Goal: Transaction & Acquisition: Purchase product/service

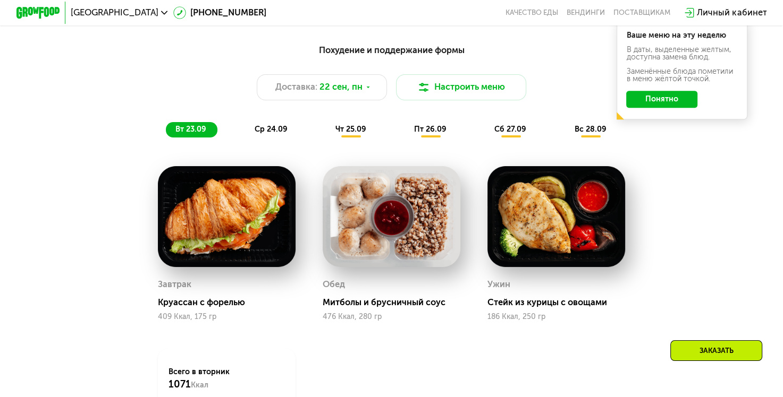
scroll to position [789, 0]
click at [281, 130] on div "ср 24.09" at bounding box center [271, 129] width 54 height 15
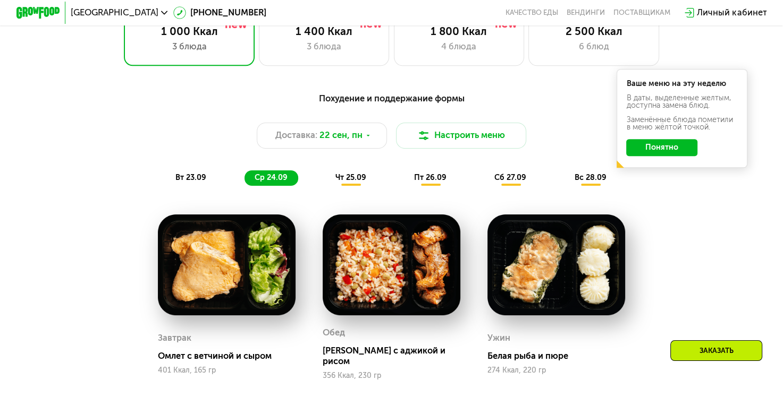
scroll to position [765, 0]
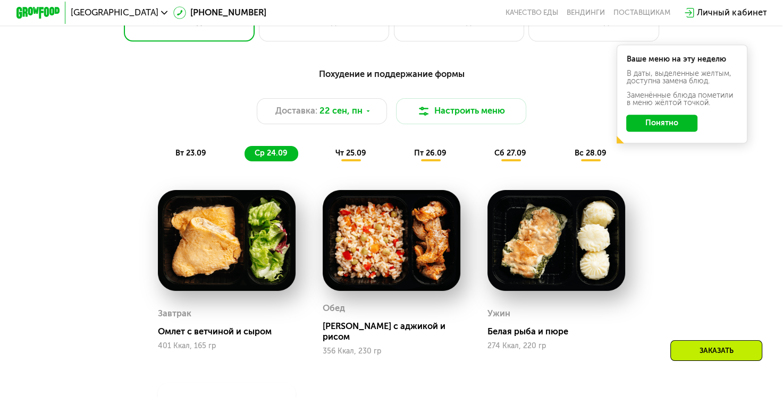
click at [340, 158] on span "чт 25.09" at bounding box center [350, 153] width 31 height 9
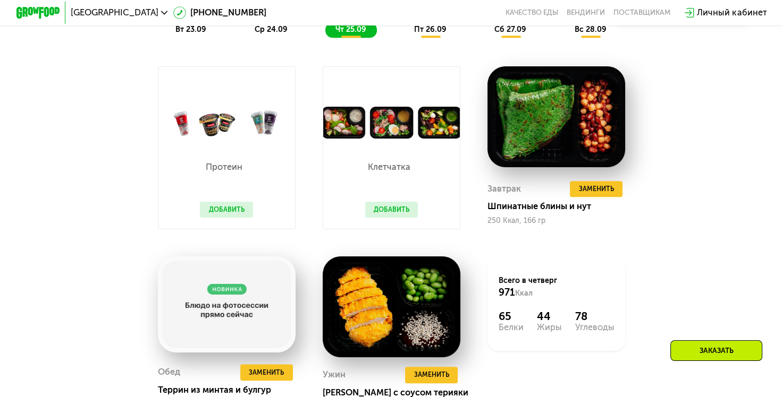
scroll to position [936, 0]
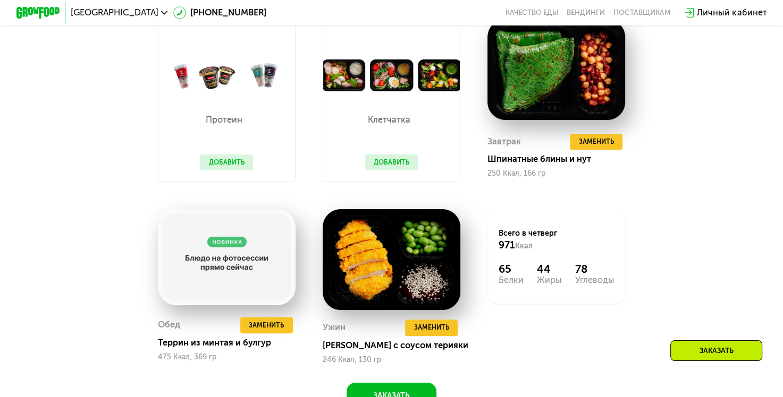
click at [229, 170] on button "Добавить" at bounding box center [226, 163] width 53 height 16
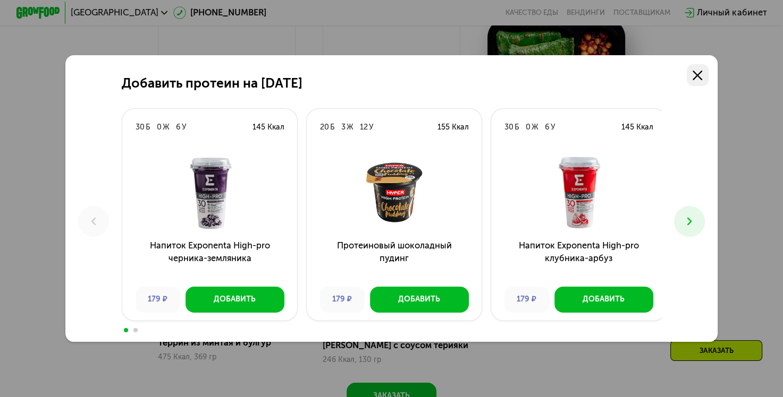
click at [695, 77] on link at bounding box center [698, 75] width 22 height 22
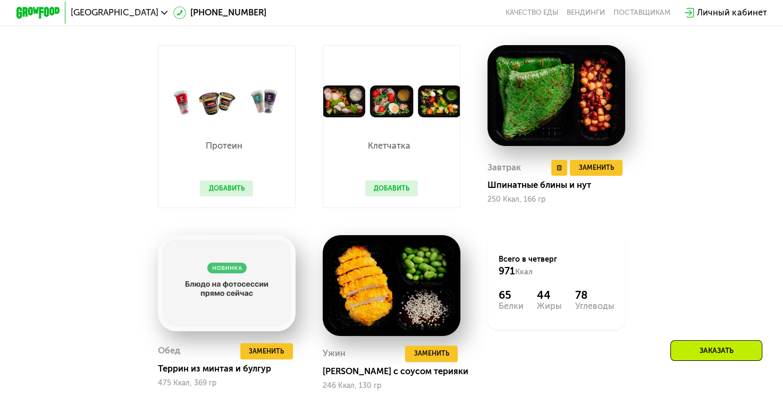
scroll to position [906, 0]
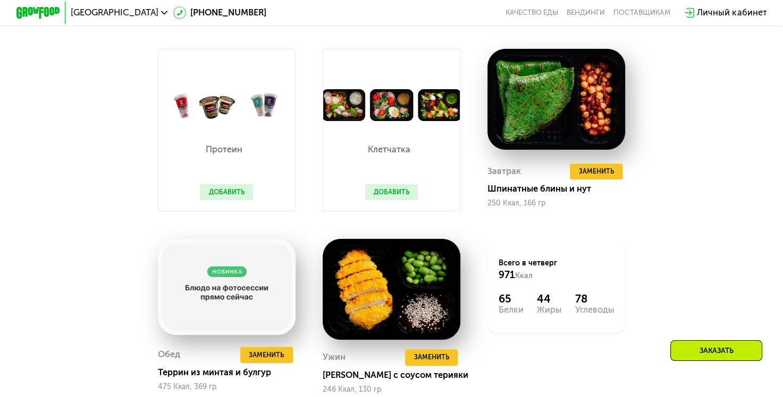
click at [404, 201] on button "Добавить" at bounding box center [391, 192] width 53 height 16
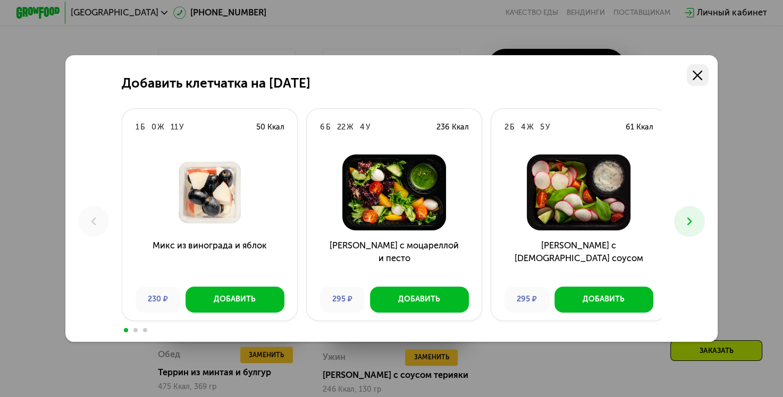
click at [701, 71] on icon at bounding box center [697, 76] width 10 height 10
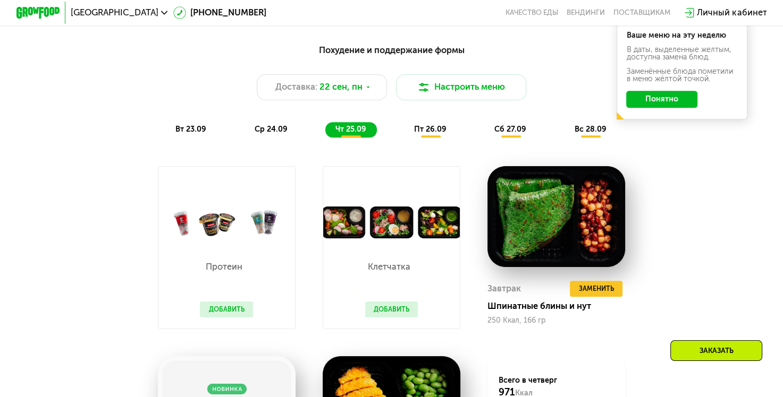
scroll to position [789, 0]
click at [435, 134] on span "пт 26.09" at bounding box center [430, 129] width 32 height 9
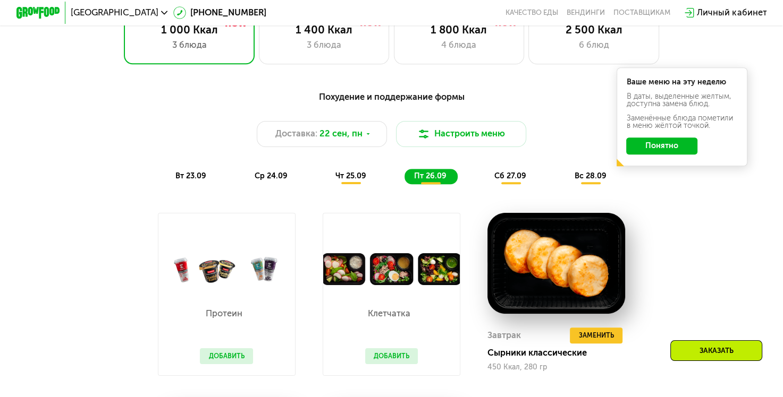
scroll to position [742, 0]
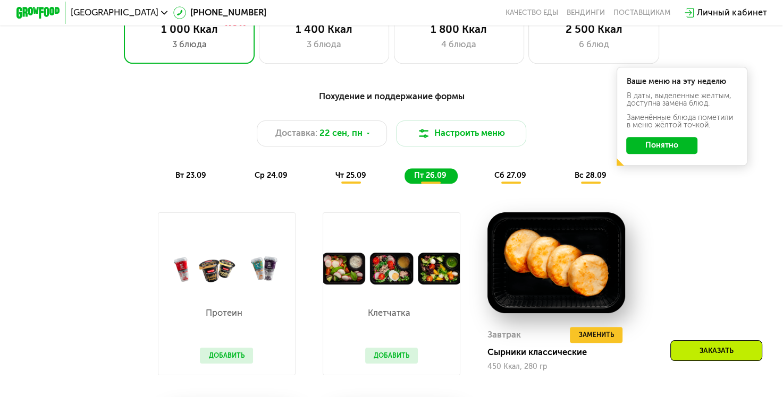
click at [689, 147] on button "Понятно" at bounding box center [661, 146] width 71 height 18
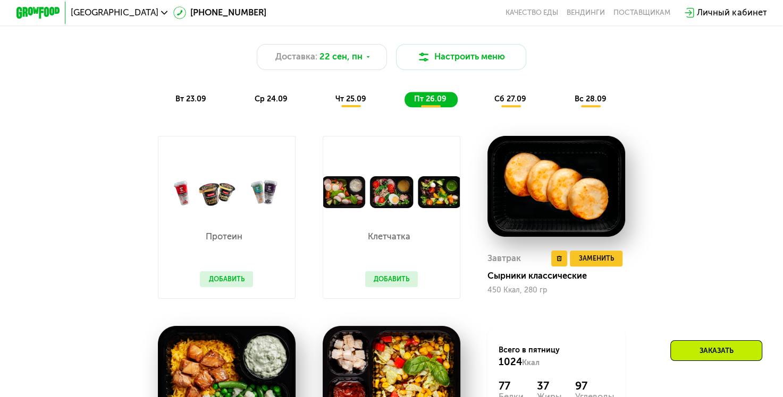
scroll to position [817, 0]
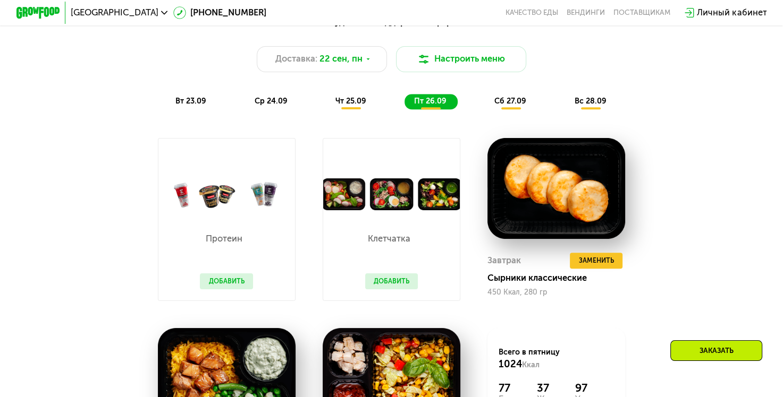
click at [184, 106] on span "вт 23.09" at bounding box center [190, 101] width 31 height 9
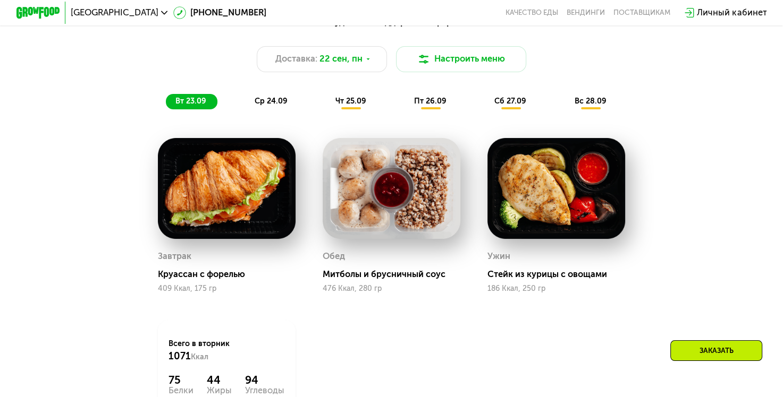
click at [269, 106] on span "ср 24.09" at bounding box center [271, 101] width 33 height 9
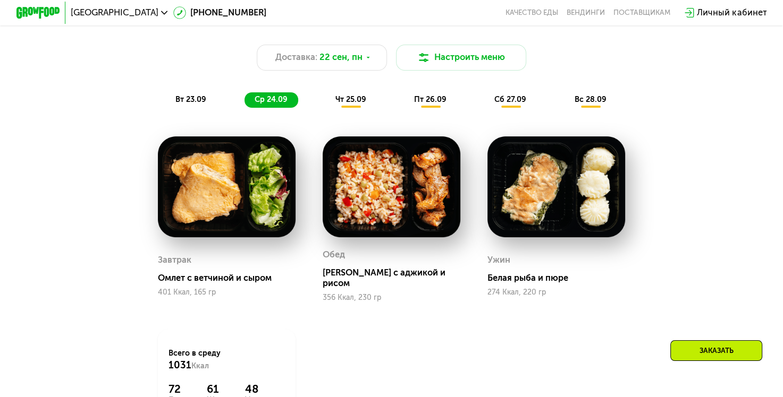
scroll to position [779, 0]
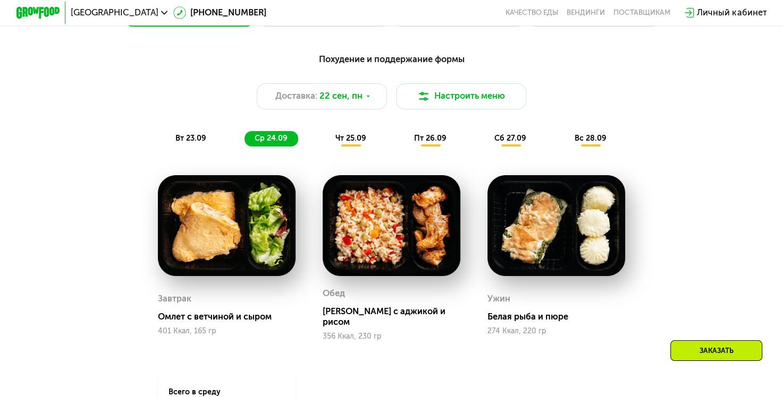
click at [227, 286] on div "Завтрак Омлет с ветчиной и сыром 401 Ккал, 165 гр" at bounding box center [227, 258] width 138 height 166
click at [221, 236] on img at bounding box center [227, 225] width 138 height 101
click at [231, 319] on div "Омлет с ветчиной и сыром" at bounding box center [231, 317] width 147 height 11
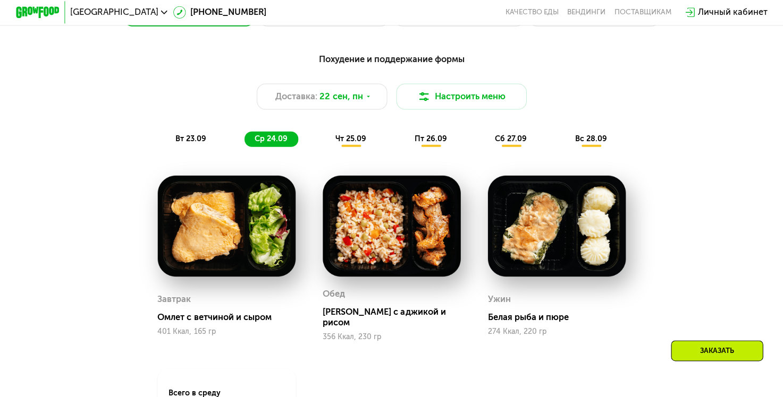
scroll to position [779, 0]
click at [355, 143] on span "чт 25.09" at bounding box center [350, 138] width 31 height 9
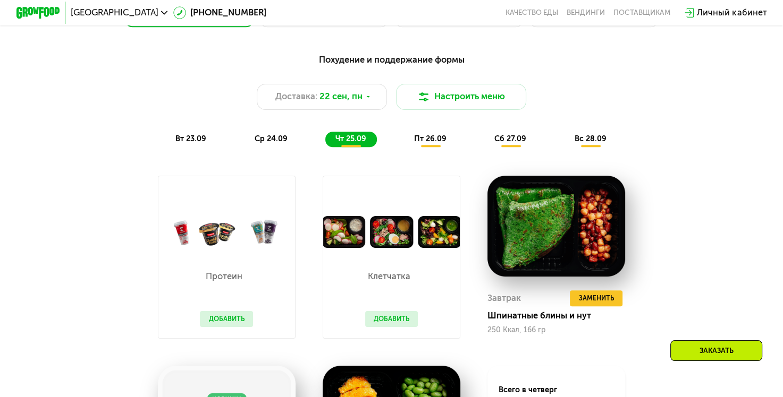
click at [425, 142] on span "пт 26.09" at bounding box center [430, 138] width 32 height 9
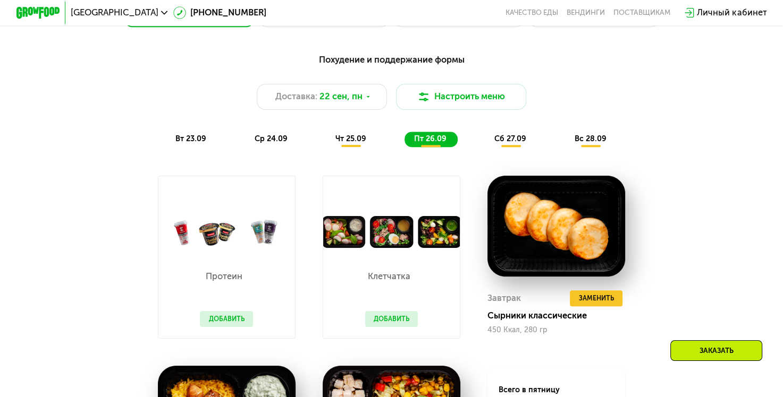
click at [521, 147] on div "сб 27.09" at bounding box center [511, 139] width 53 height 15
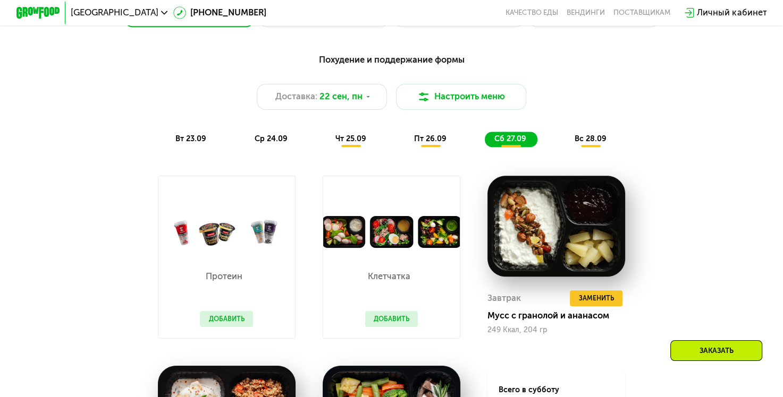
click at [283, 143] on span "ср 24.09" at bounding box center [271, 138] width 33 height 9
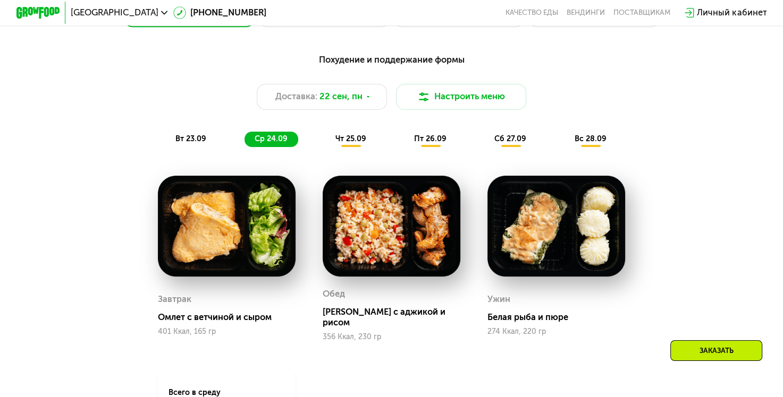
click at [190, 142] on span "вт 23.09" at bounding box center [190, 138] width 31 height 9
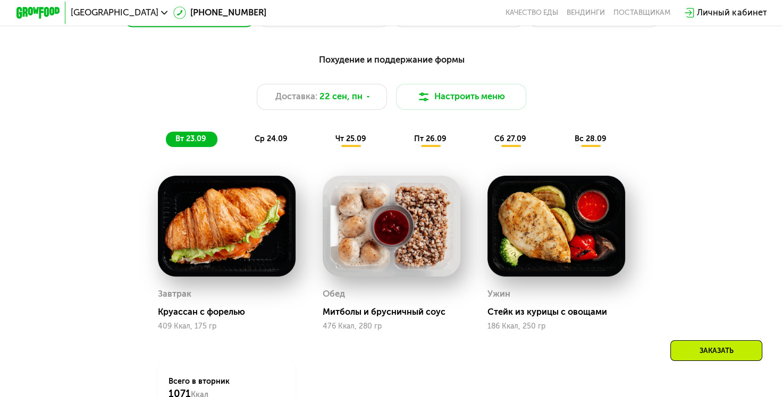
click at [436, 143] on span "пт 26.09" at bounding box center [430, 138] width 32 height 9
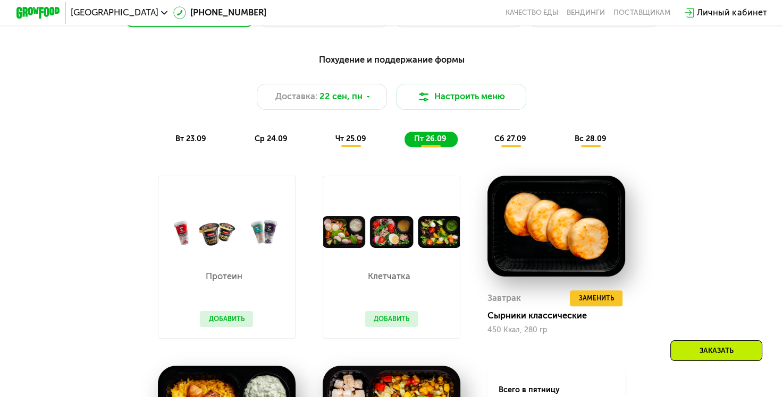
click at [514, 143] on span "сб 27.09" at bounding box center [510, 138] width 32 height 9
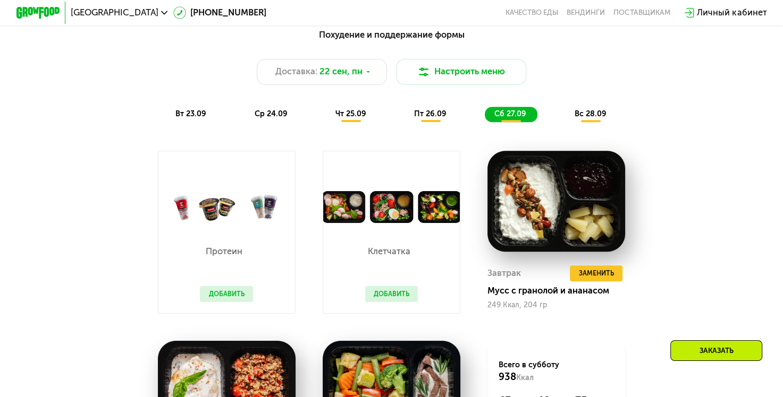
scroll to position [803, 0]
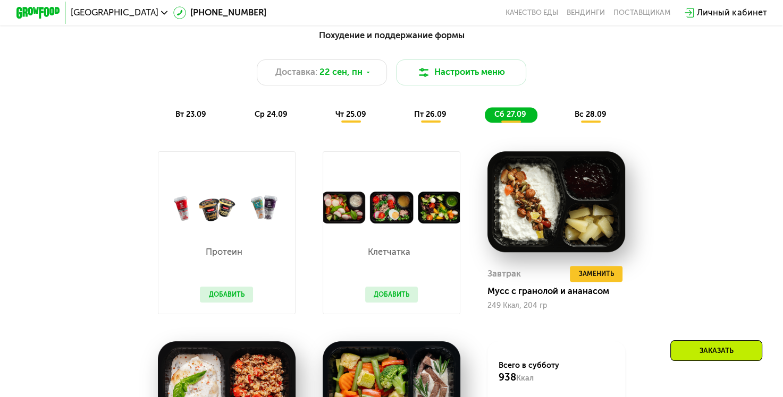
click at [574, 114] on div "вс 28.09" at bounding box center [590, 114] width 53 height 15
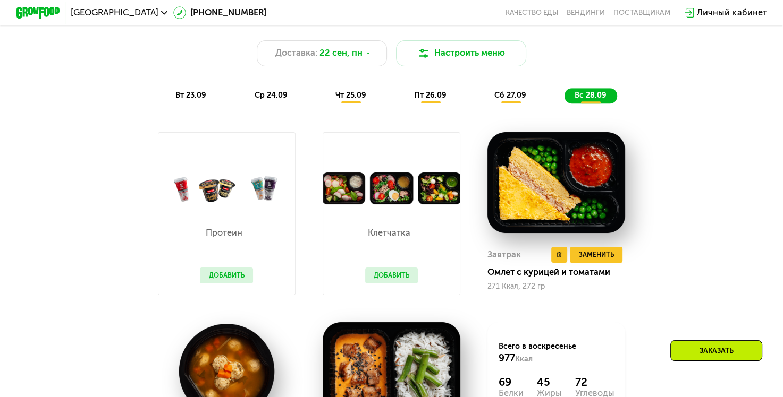
scroll to position [798, 0]
